Goal: Information Seeking & Learning: Check status

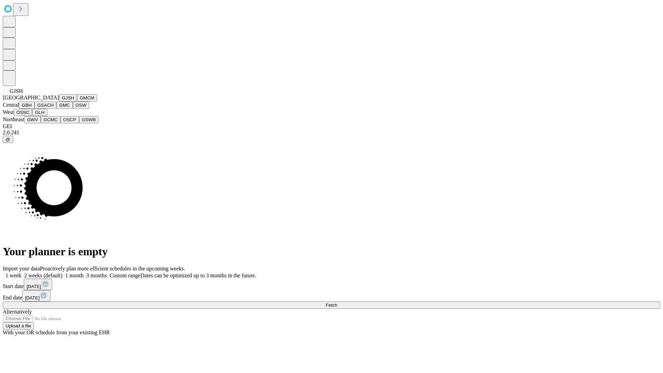
click at [59, 102] on button "GJSH" at bounding box center [68, 97] width 18 height 7
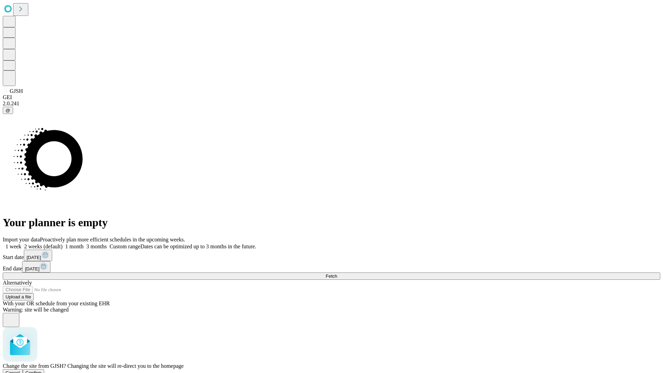
click at [42, 370] on span "Confirm" at bounding box center [34, 372] width 16 height 5
click at [84, 244] on label "1 month" at bounding box center [73, 247] width 21 height 6
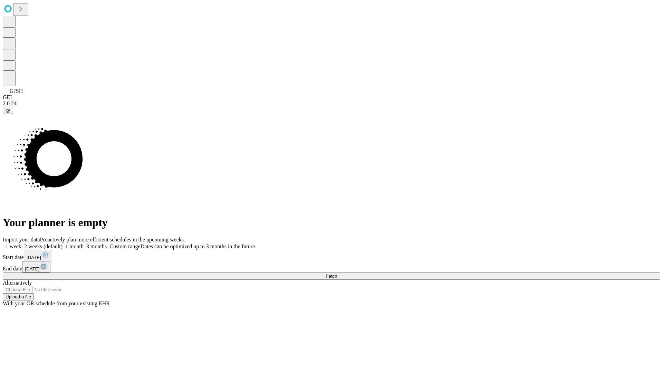
click at [337, 274] on span "Fetch" at bounding box center [331, 276] width 11 height 5
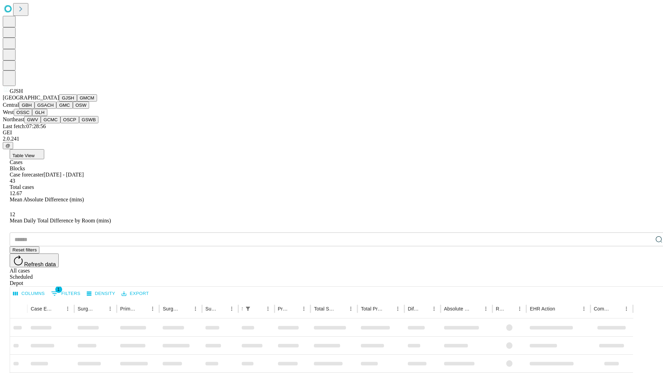
click at [77, 102] on button "GMCM" at bounding box center [87, 97] width 20 height 7
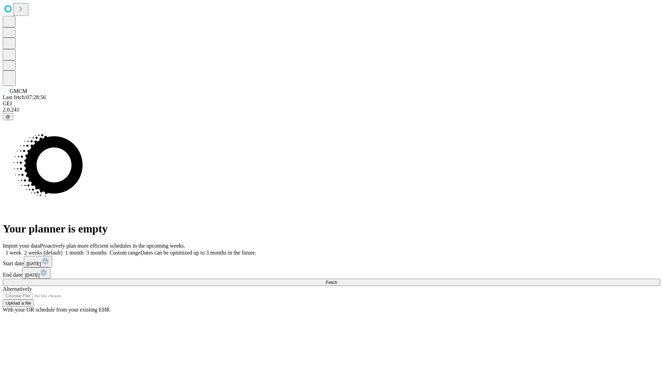
click at [84, 250] on label "1 month" at bounding box center [73, 253] width 21 height 6
click at [337, 280] on span "Fetch" at bounding box center [331, 282] width 11 height 5
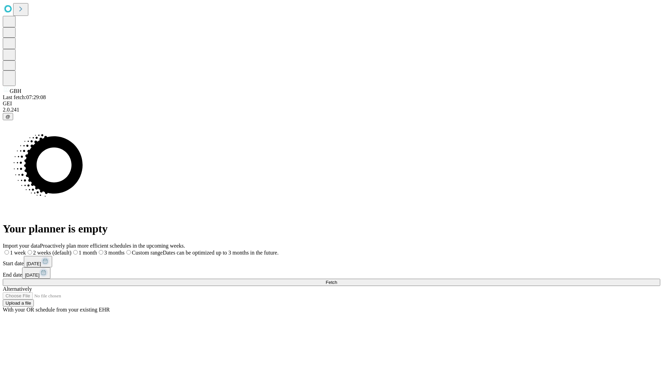
click at [97, 250] on label "1 month" at bounding box center [84, 253] width 26 height 6
click at [337, 280] on span "Fetch" at bounding box center [331, 282] width 11 height 5
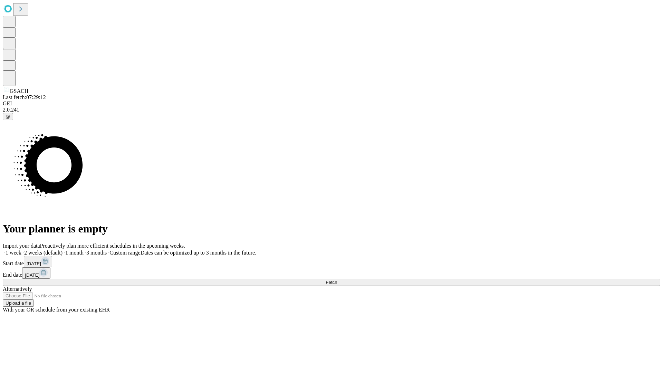
click at [337, 280] on span "Fetch" at bounding box center [331, 282] width 11 height 5
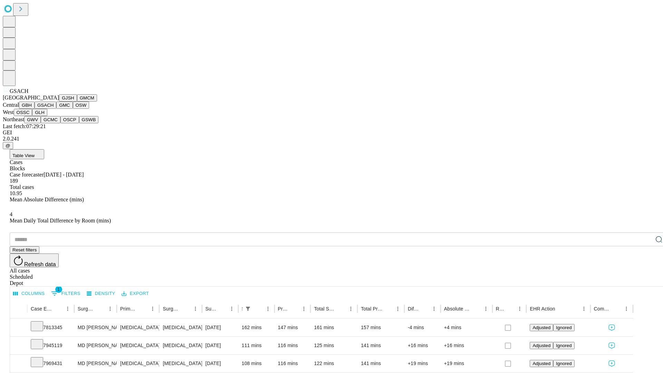
click at [56, 109] on button "GMC" at bounding box center [64, 105] width 16 height 7
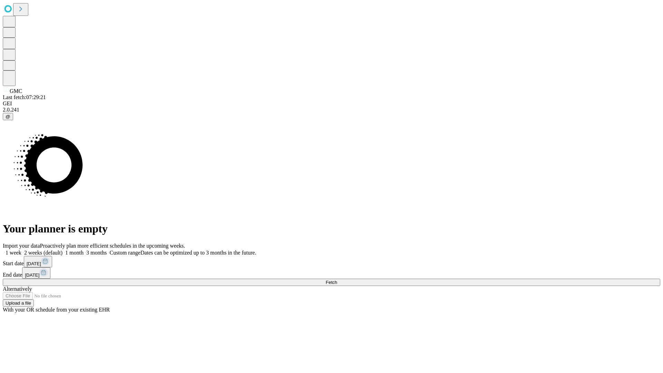
click at [84, 250] on label "1 month" at bounding box center [73, 253] width 21 height 6
click at [337, 280] on span "Fetch" at bounding box center [331, 282] width 11 height 5
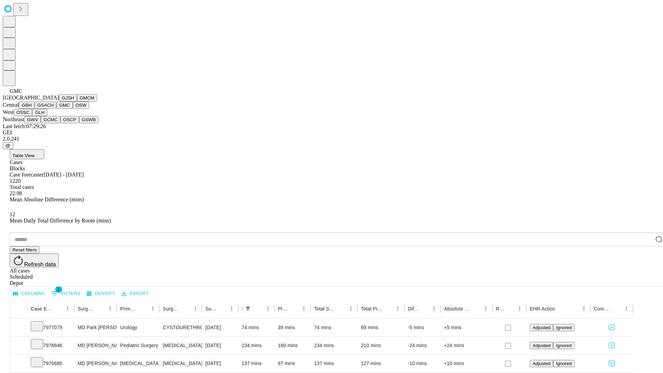
click at [73, 109] on button "OSW" at bounding box center [81, 105] width 17 height 7
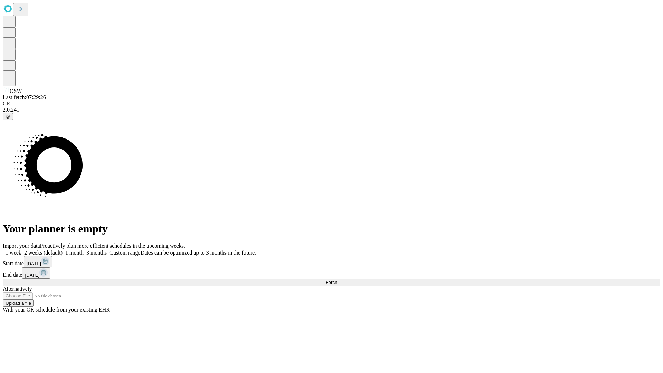
click at [84, 250] on label "1 month" at bounding box center [73, 253] width 21 height 6
click at [337, 280] on span "Fetch" at bounding box center [331, 282] width 11 height 5
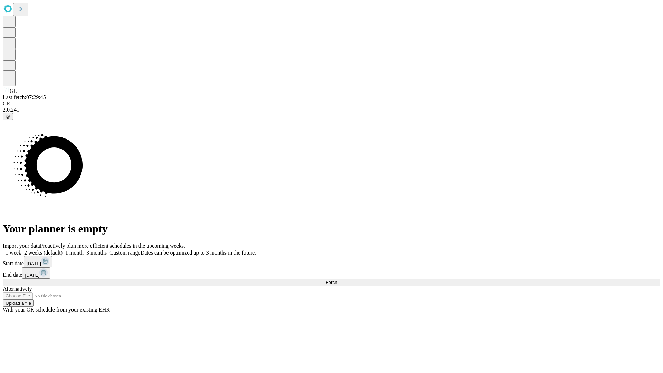
click at [84, 250] on label "1 month" at bounding box center [73, 253] width 21 height 6
click at [337, 280] on span "Fetch" at bounding box center [331, 282] width 11 height 5
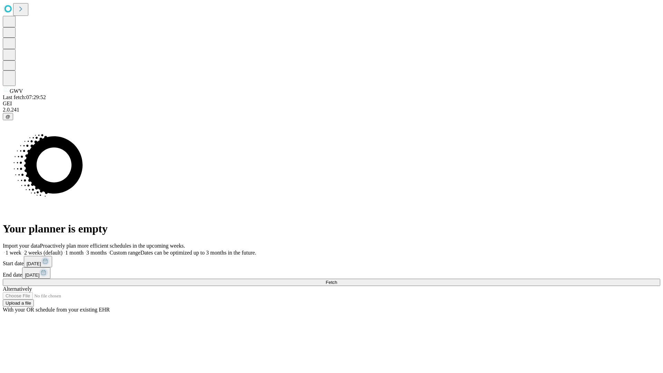
click at [84, 250] on label "1 month" at bounding box center [73, 253] width 21 height 6
click at [337, 280] on span "Fetch" at bounding box center [331, 282] width 11 height 5
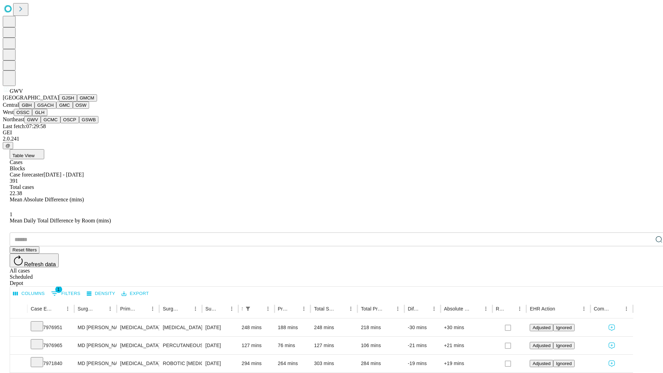
click at [54, 123] on button "GCMC" at bounding box center [51, 119] width 20 height 7
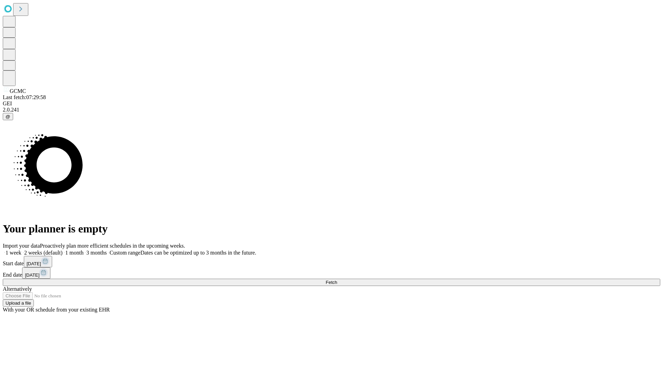
click at [84, 250] on label "1 month" at bounding box center [73, 253] width 21 height 6
click at [337, 280] on span "Fetch" at bounding box center [331, 282] width 11 height 5
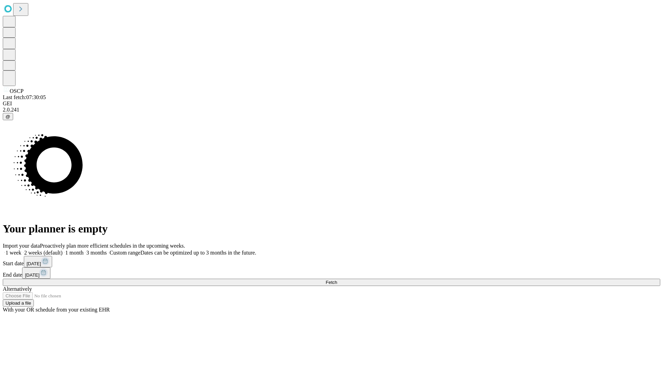
click at [84, 250] on label "1 month" at bounding box center [73, 253] width 21 height 6
click at [337, 280] on span "Fetch" at bounding box center [331, 282] width 11 height 5
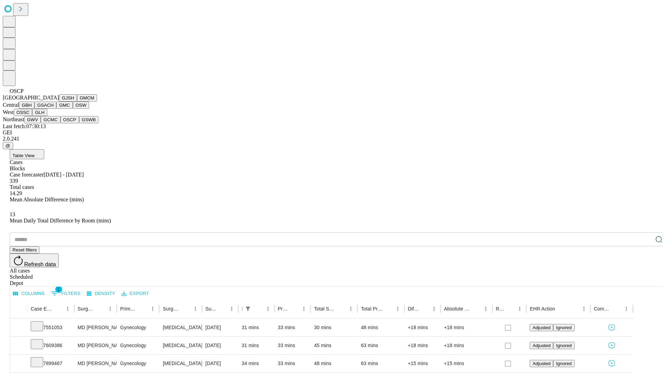
click at [79, 123] on button "GSWB" at bounding box center [89, 119] width 20 height 7
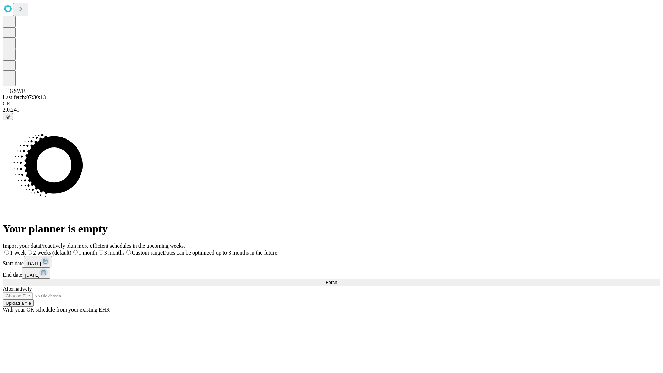
click at [97, 250] on label "1 month" at bounding box center [84, 253] width 26 height 6
click at [337, 280] on span "Fetch" at bounding box center [331, 282] width 11 height 5
